Goal: Task Accomplishment & Management: Complete application form

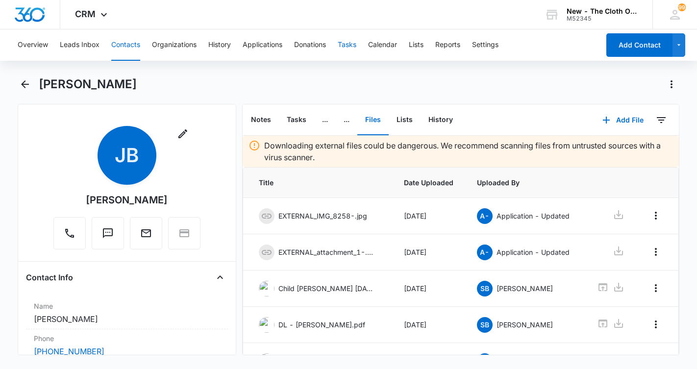
scroll to position [83, 0]
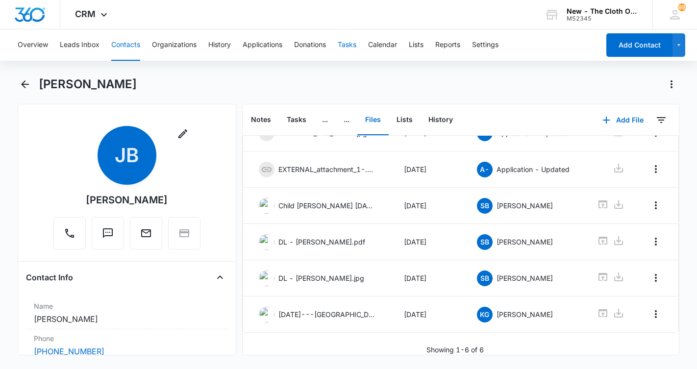
click at [352, 46] on button "Tasks" at bounding box center [347, 44] width 19 height 31
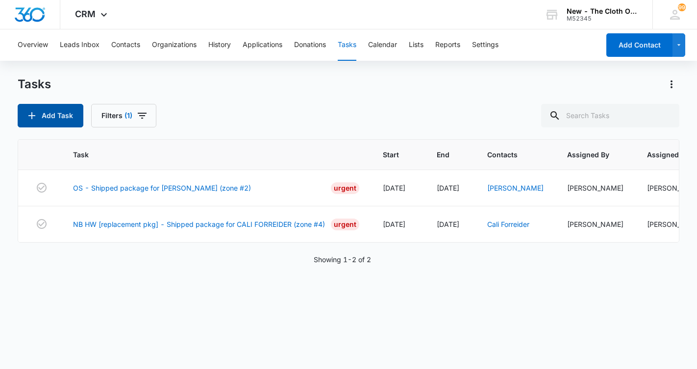
click at [57, 113] on button "Add Task" at bounding box center [51, 116] width 66 height 24
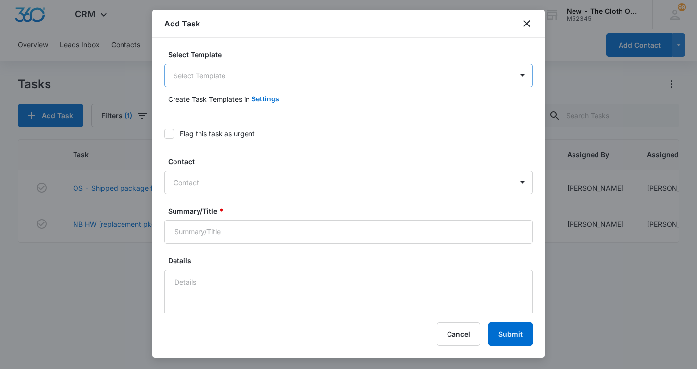
click at [265, 78] on body "CRM Apps Reputation CRM Email Social Ads Intelligence Brand Settings AI Assista…" at bounding box center [348, 184] width 697 height 369
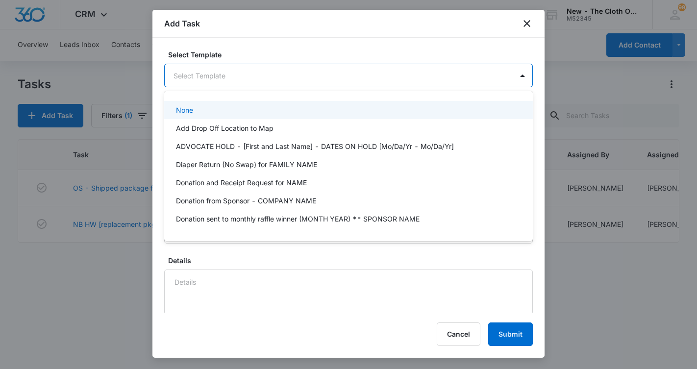
click at [527, 25] on div at bounding box center [348, 184] width 697 height 369
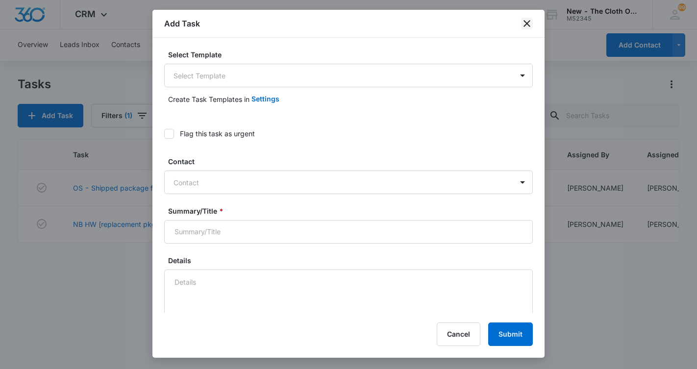
click at [524, 24] on icon "close" at bounding box center [527, 24] width 12 height 12
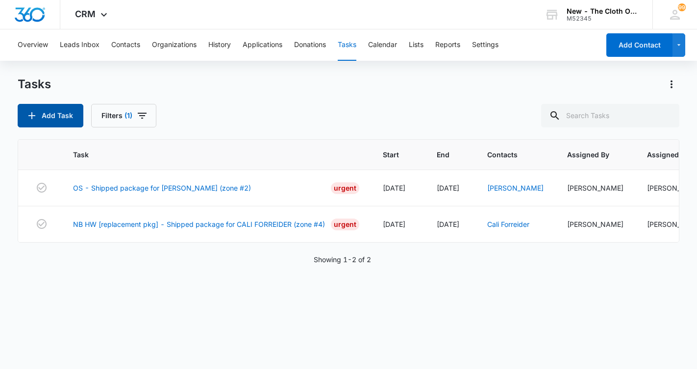
click at [40, 116] on button "Add Task" at bounding box center [51, 116] width 66 height 24
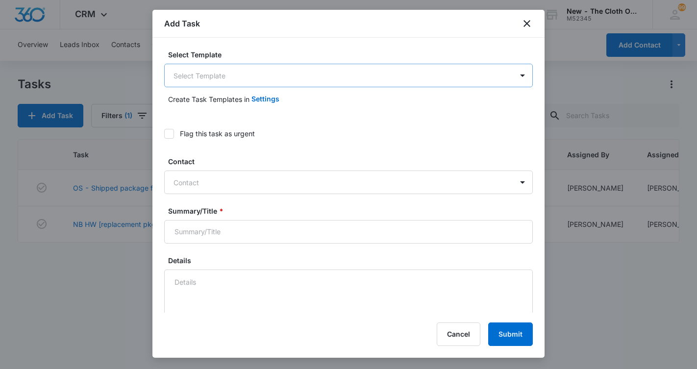
click at [248, 73] on body "CRM Apps Reputation CRM Email Social Ads Intelligence Brand Settings AI Assista…" at bounding box center [348, 184] width 697 height 369
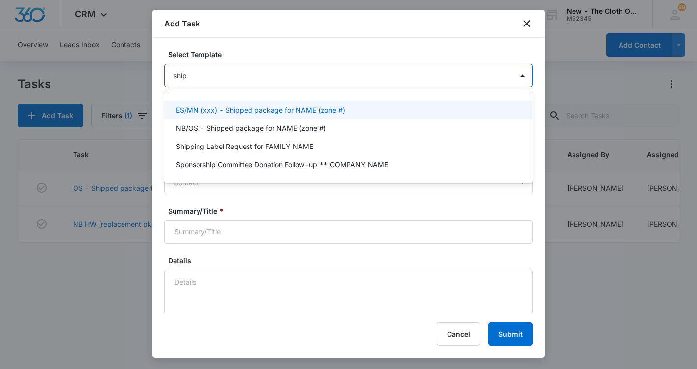
type input "[PERSON_NAME]"
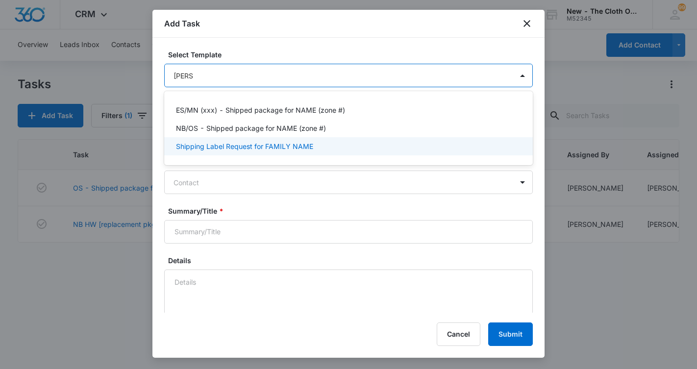
click at [232, 146] on p "Shipping Label Request for FAMILY NAME" at bounding box center [244, 146] width 137 height 10
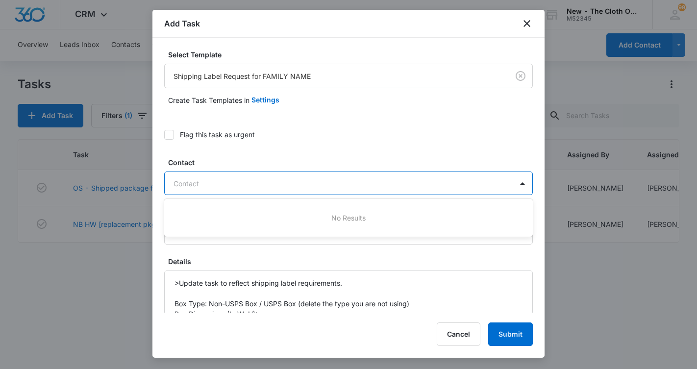
click at [217, 186] on div at bounding box center [342, 183] width 338 height 12
type input "cali"
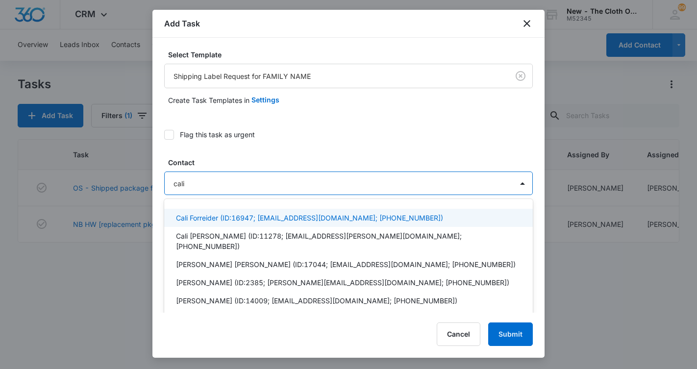
click at [200, 220] on p "Cali Forreider (ID:16947; [EMAIL_ADDRESS][DOMAIN_NAME]; [PHONE_NUMBER])" at bounding box center [309, 218] width 267 height 10
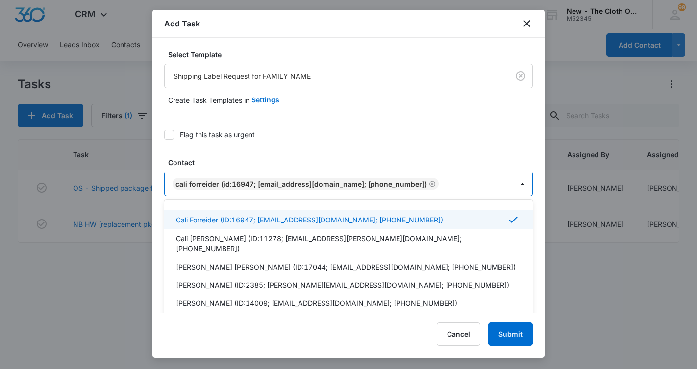
click at [331, 129] on label "Flag this task as urgent" at bounding box center [348, 134] width 369 height 10
click at [164, 135] on input "Flag this task as urgent" at bounding box center [164, 135] width 0 height 0
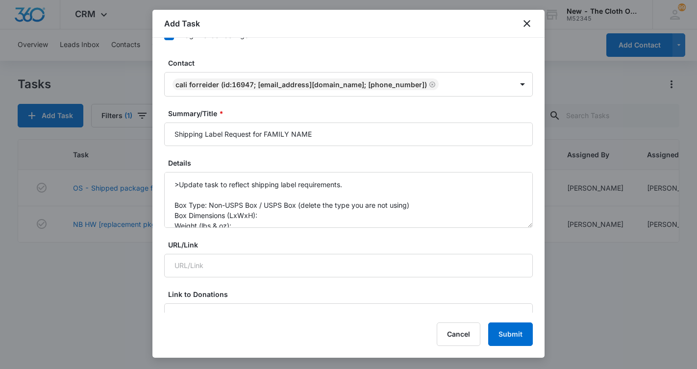
scroll to position [116, 0]
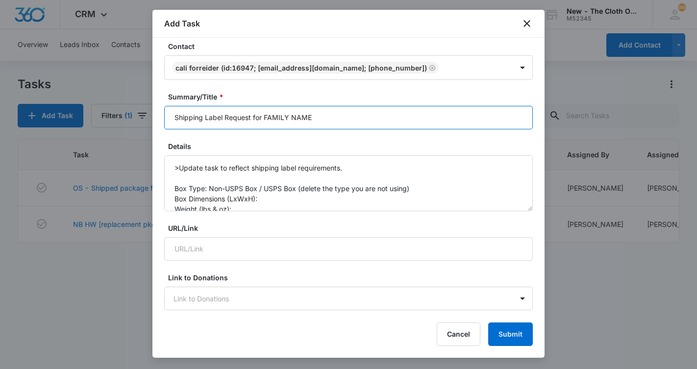
click at [320, 118] on input "Shipping Label Request for FAMILY NAME" at bounding box center [348, 118] width 369 height 24
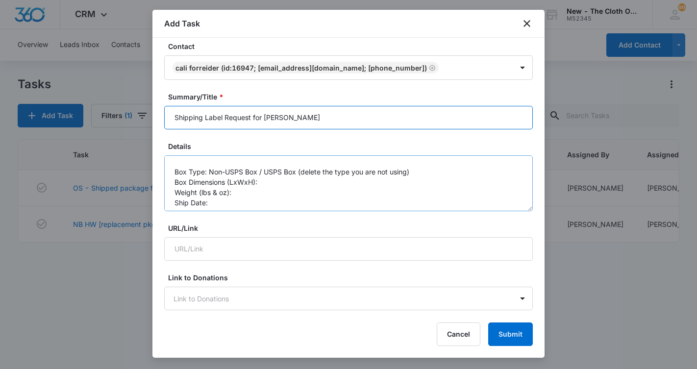
scroll to position [21, 0]
type input "Shipping Label Request for [PERSON_NAME]"
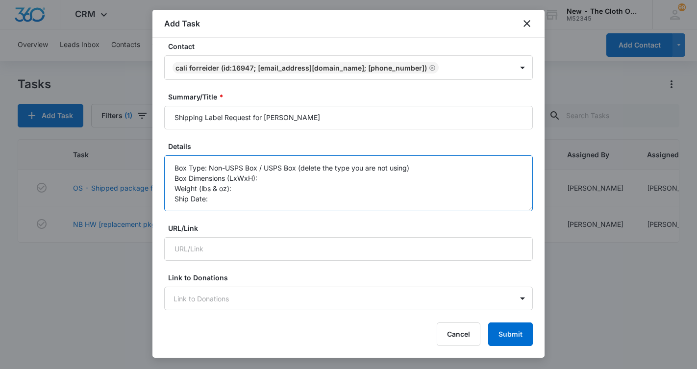
drag, startPoint x: 412, startPoint y: 168, endPoint x: 265, endPoint y: 169, distance: 147.0
click at [265, 169] on textarea ">Update task to reflect shipping label requirements. Box Type: Non-USPS Box / U…" at bounding box center [348, 183] width 369 height 56
click at [274, 183] on textarea ">Update task to reflect shipping label requirements. Box Type: Non-USPS Box Box…" at bounding box center [348, 183] width 369 height 56
click at [269, 177] on textarea ">Update task to reflect shipping label requirements. Box Type: Non-USPS Box Box…" at bounding box center [348, 183] width 369 height 56
click at [252, 191] on textarea ">Update task to reflect shipping label requirements. Box Type: Non-USPS Box Box…" at bounding box center [348, 183] width 369 height 56
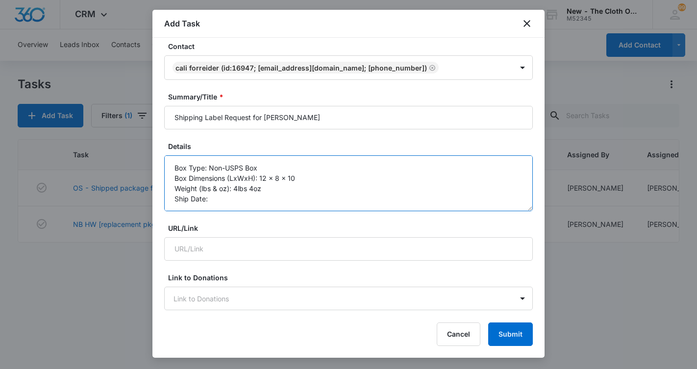
click at [228, 200] on textarea ">Update task to reflect shipping label requirements. Box Type: Non-USPS Box Box…" at bounding box center [348, 183] width 369 height 56
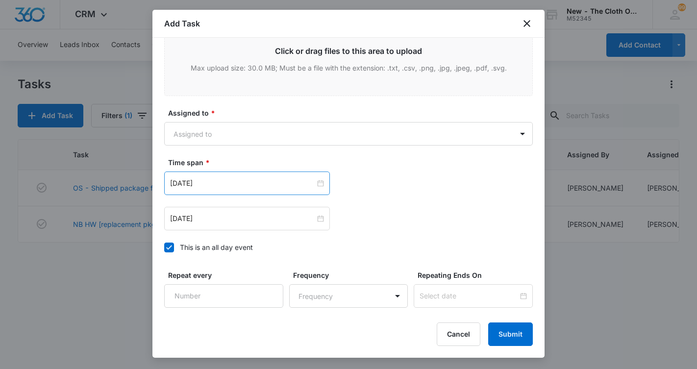
scroll to position [566, 0]
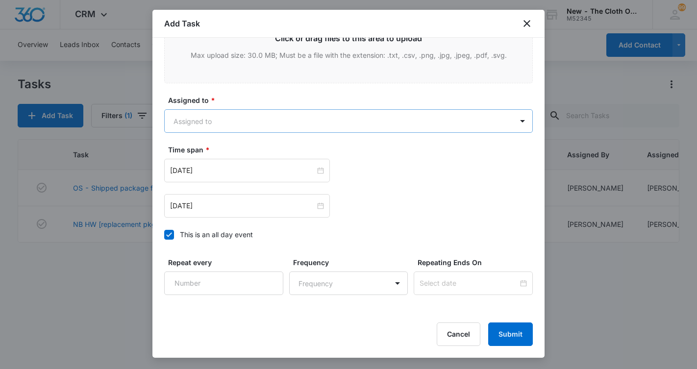
type textarea ">Update task to reflect shipping label requirements. Box Type: Non-USPS Box Box…"
click at [277, 121] on body "CRM Apps Reputation CRM Email Social Ads Intelligence Brand Settings AI Assista…" at bounding box center [348, 184] width 697 height 369
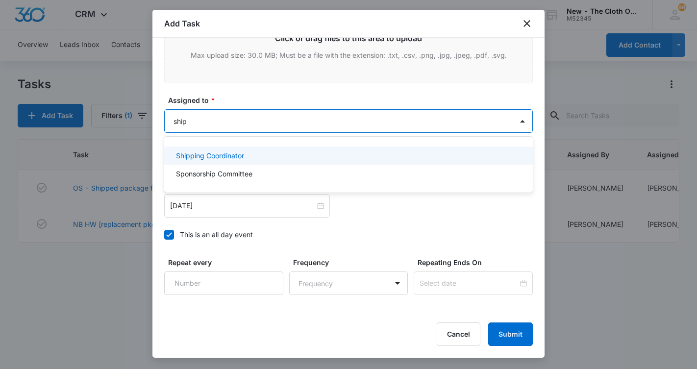
type input "[PERSON_NAME]"
click at [249, 158] on div "Shipping Coordinator" at bounding box center [347, 155] width 343 height 10
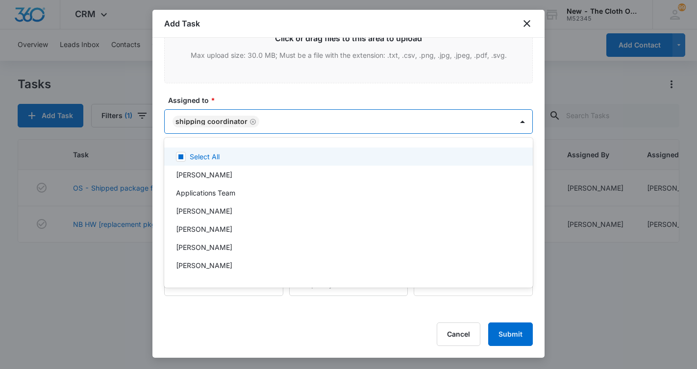
click at [278, 96] on div at bounding box center [348, 184] width 697 height 369
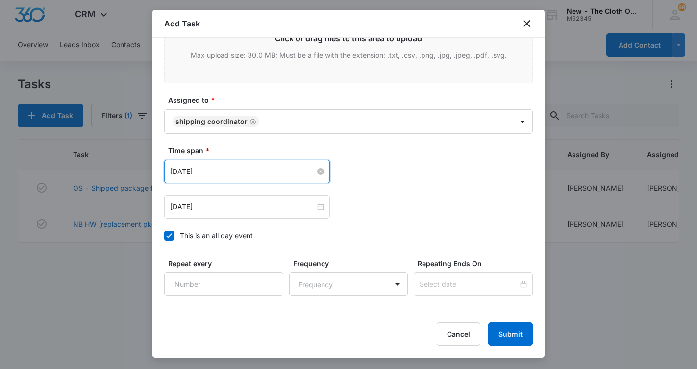
click at [260, 166] on input "[DATE]" at bounding box center [242, 171] width 145 height 11
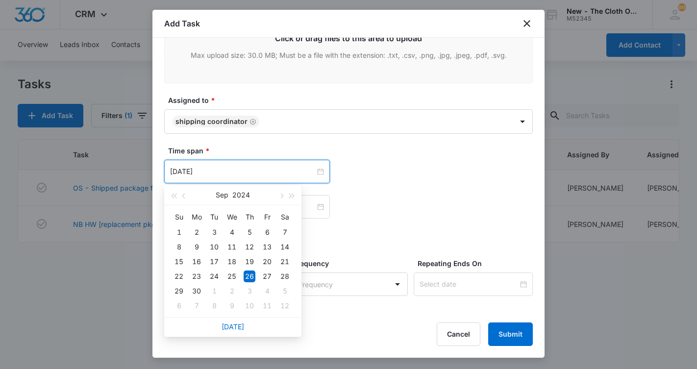
click at [224, 331] on div "[DATE]" at bounding box center [232, 327] width 137 height 20
click at [231, 329] on link "[DATE]" at bounding box center [233, 326] width 23 height 8
type input "[DATE]"
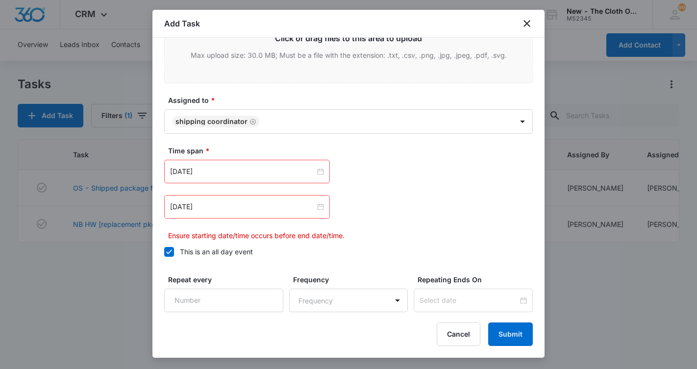
click at [227, 213] on div "[DATE]" at bounding box center [247, 207] width 166 height 24
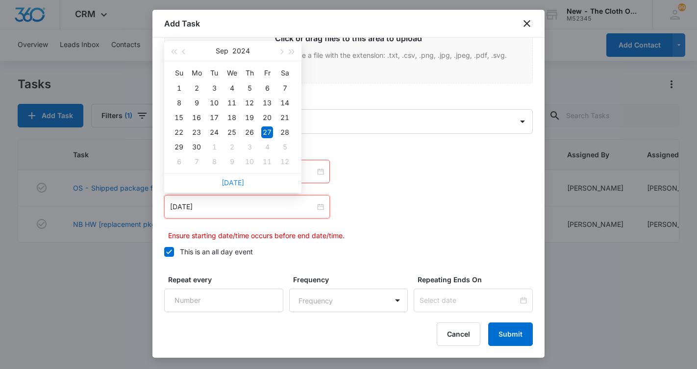
click at [230, 180] on link "[DATE]" at bounding box center [233, 182] width 23 height 8
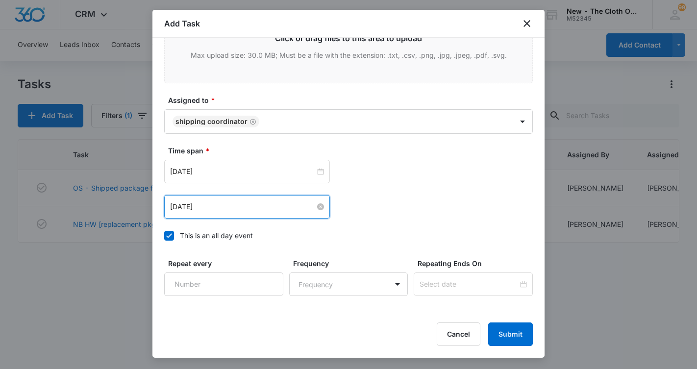
click at [225, 211] on input "[DATE]" at bounding box center [242, 206] width 145 height 11
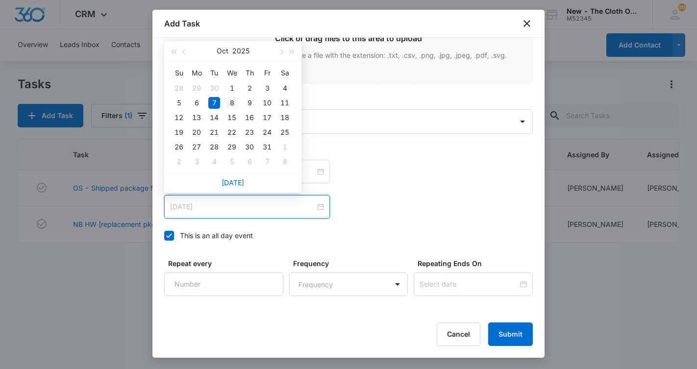
type input "[DATE]"
click at [233, 104] on div "8" at bounding box center [232, 103] width 12 height 12
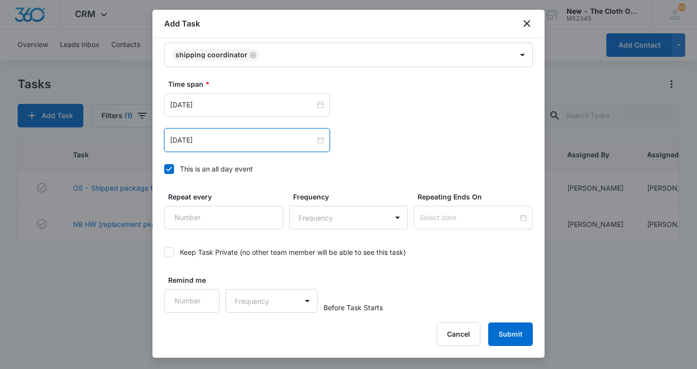
scroll to position [632, 0]
click at [505, 332] on button "Submit" at bounding box center [510, 334] width 45 height 24
